Goal: Task Accomplishment & Management: Manage account settings

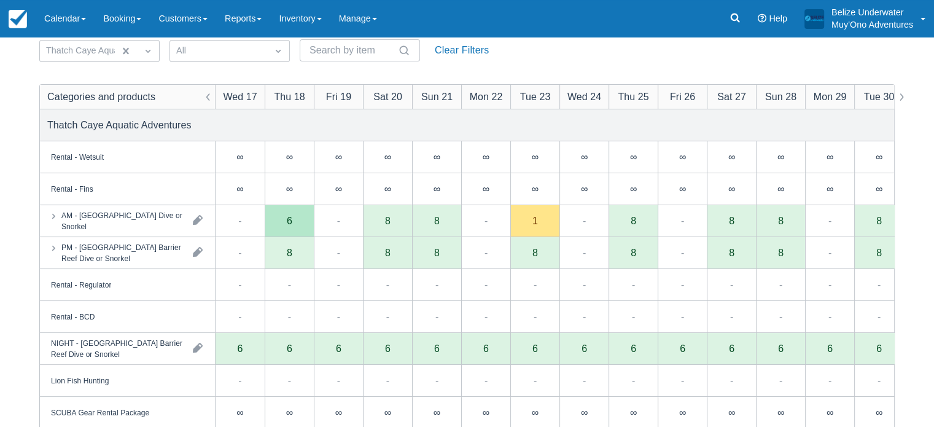
scroll to position [106, 0]
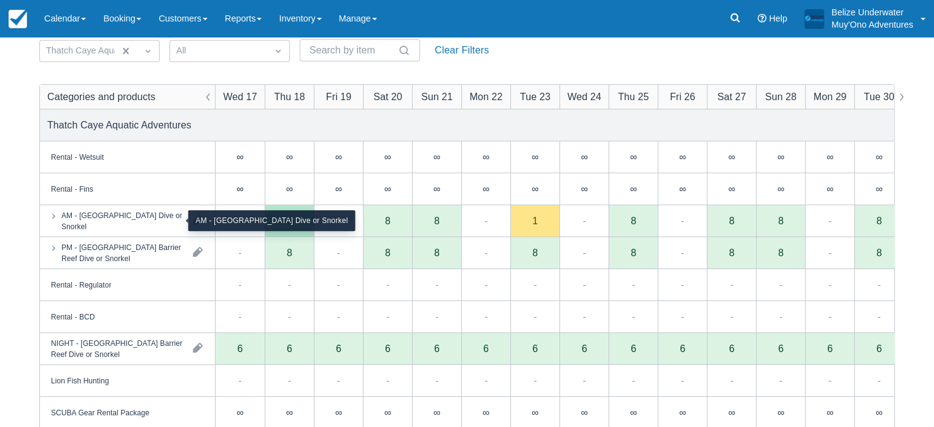
click at [115, 217] on div "AM - [GEOGRAPHIC_DATA] Dive or Snorkel" at bounding box center [122, 221] width 122 height 22
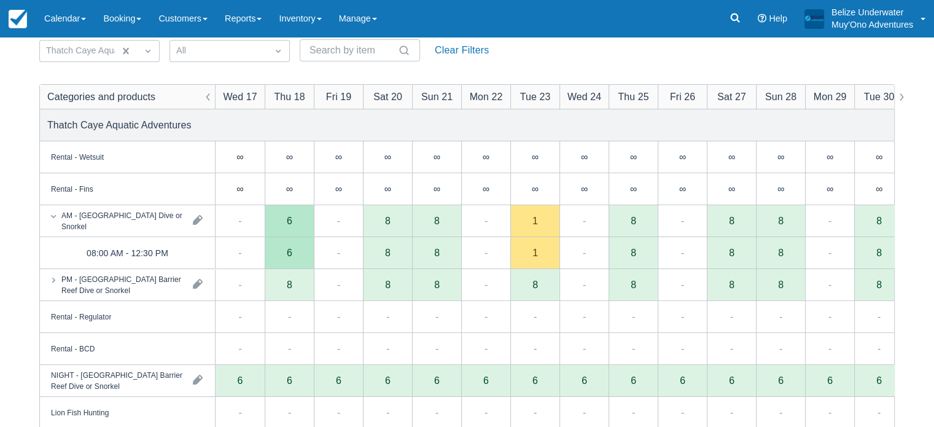
click at [291, 257] on div "6" at bounding box center [290, 253] width 6 height 10
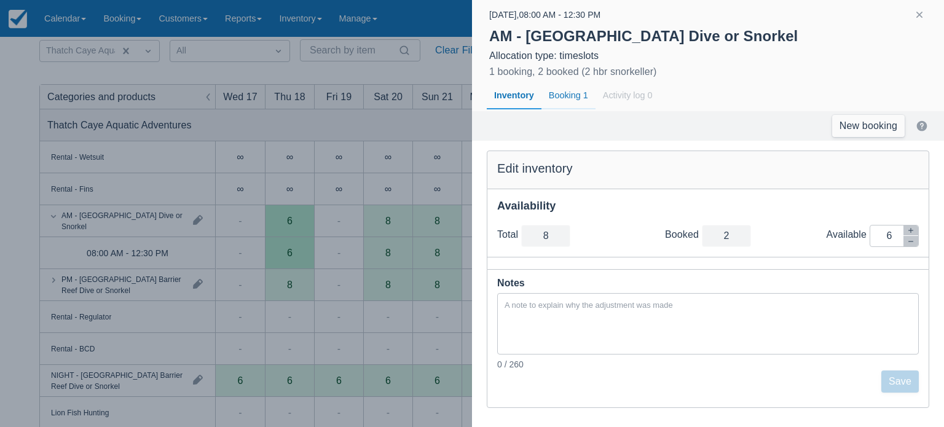
click at [565, 96] on div "Booking 1" at bounding box center [568, 96] width 54 height 28
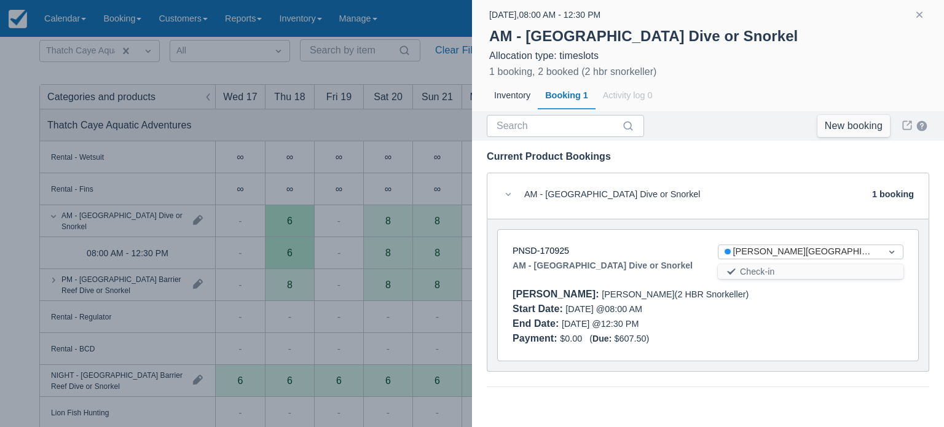
click at [347, 117] on div at bounding box center [472, 213] width 944 height 427
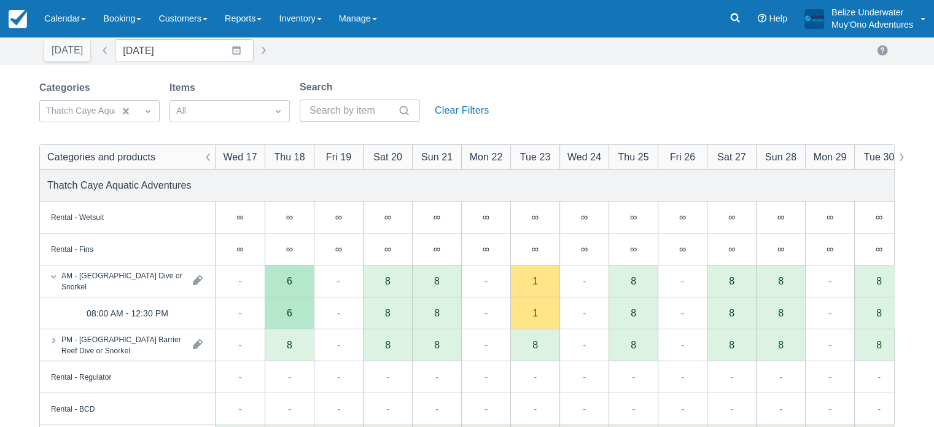
scroll to position [0, 0]
